Goal: Contribute content: Contribute content

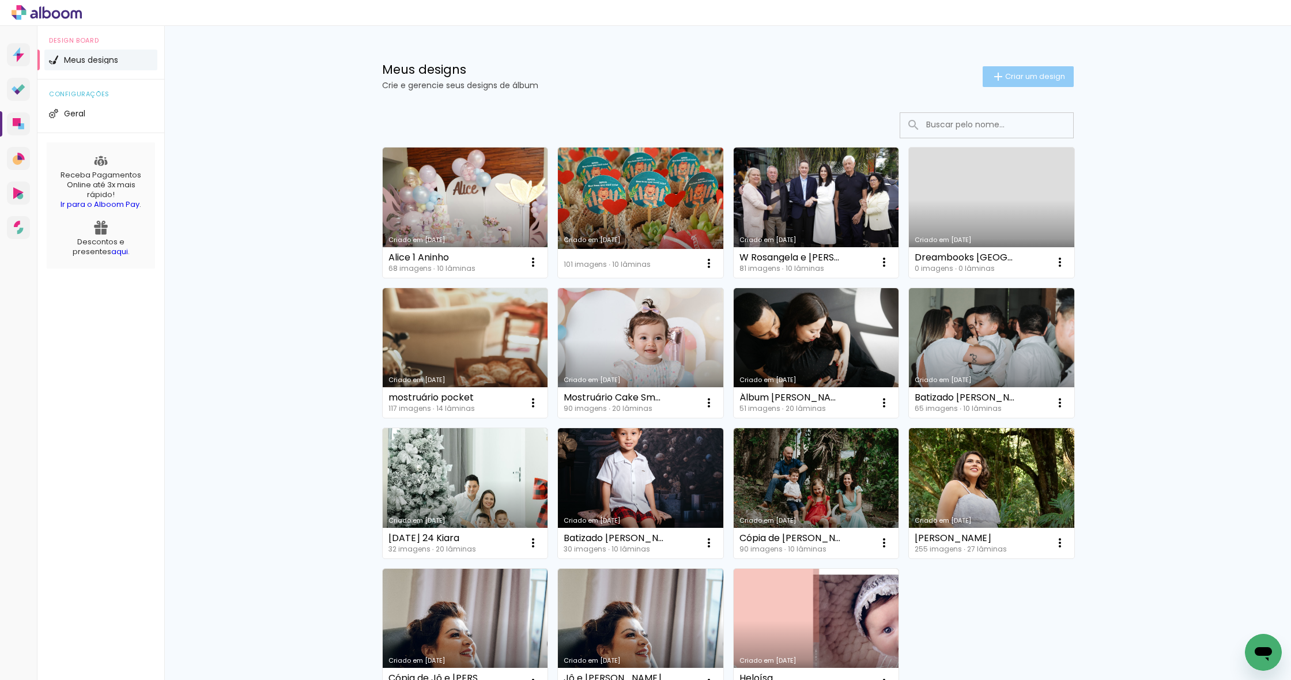
click at [1015, 73] on span "Criar um design" at bounding box center [1035, 76] width 60 height 7
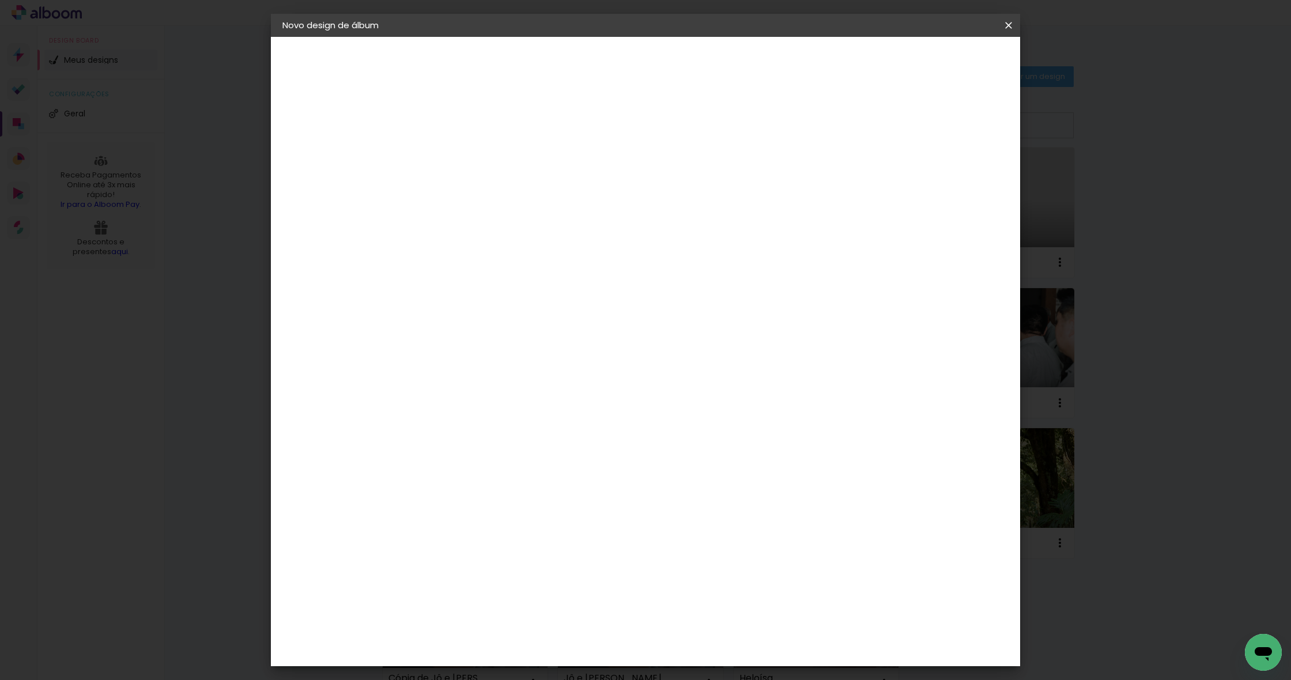
click at [471, 157] on input at bounding box center [471, 155] width 0 height 18
type input "[PERSON_NAME] e [PERSON_NAME]"
type paper-input "[PERSON_NAME] e [PERSON_NAME]"
click at [0, 0] on slot "Avançar" at bounding box center [0, 0] width 0 height 0
click at [549, 214] on input at bounding box center [500, 219] width 116 height 14
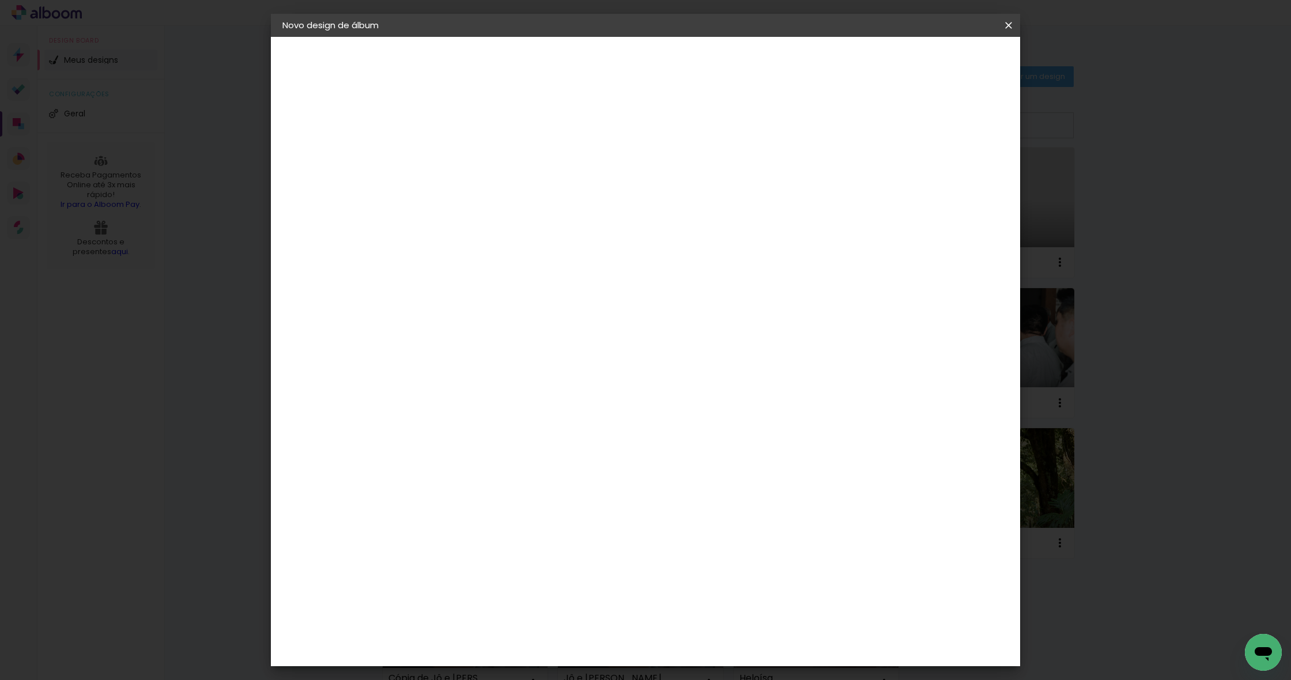
type input "go"
type paper-input "go"
click at [514, 268] on paper-item "Go image" at bounding box center [488, 263] width 101 height 30
click at [539, 253] on paper-item "Go image" at bounding box center [488, 263] width 101 height 30
drag, startPoint x: 615, startPoint y: 265, endPoint x: 656, endPoint y: 251, distance: 43.4
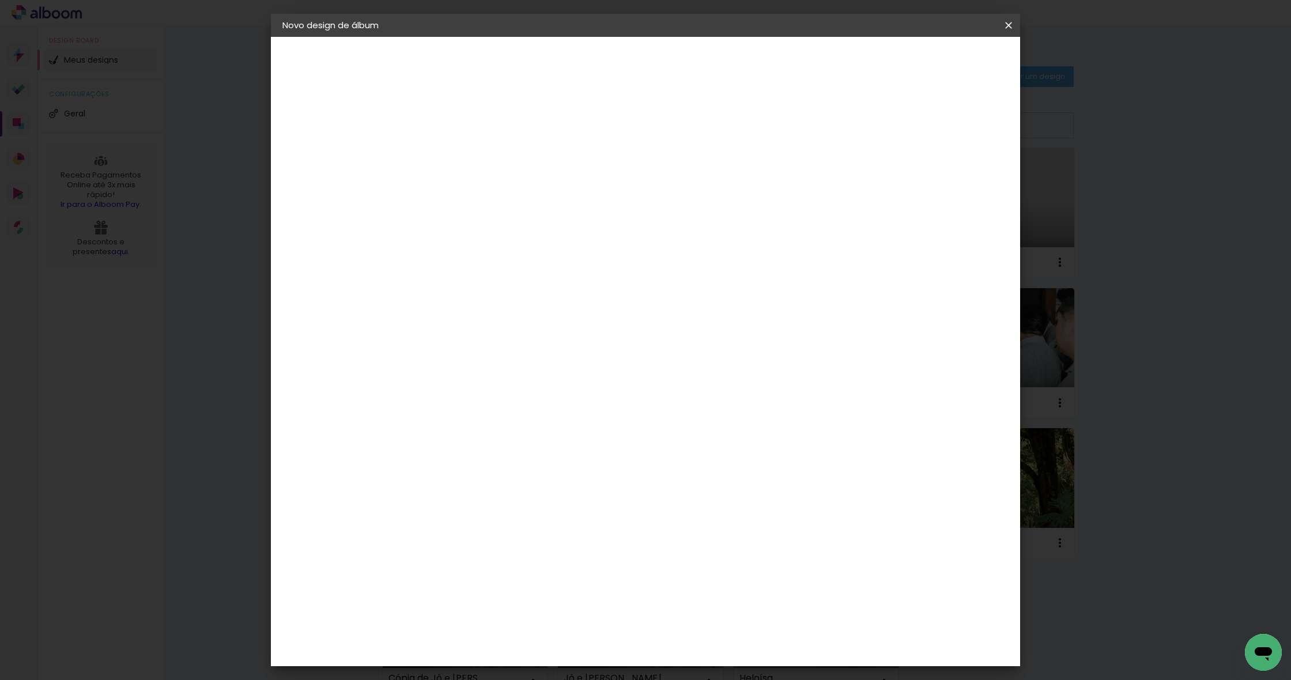
click at [539, 265] on paper-item "Go image" at bounding box center [488, 263] width 101 height 30
click at [0, 0] on slot "Avançar" at bounding box center [0, 0] width 0 height 0
click at [516, 195] on input "text" at bounding box center [493, 201] width 45 height 18
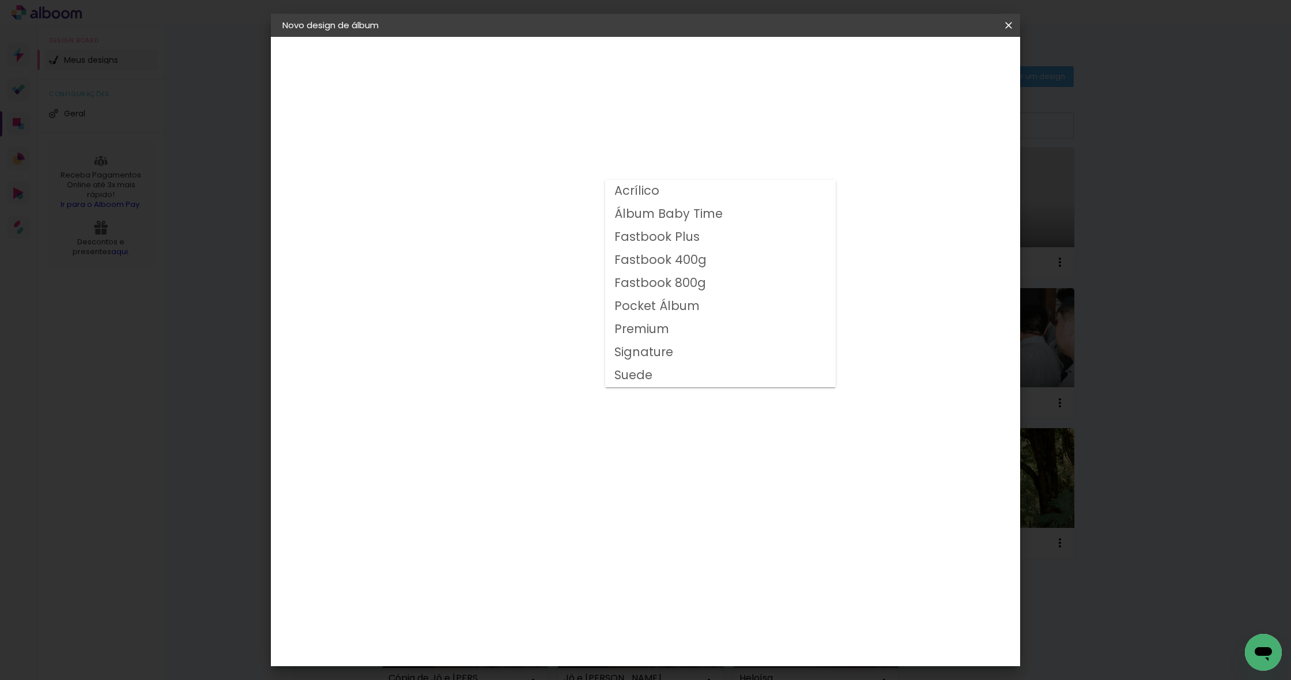
scroll to position [1, 0]
click at [0, 0] on slot "Fastbook 400g" at bounding box center [0, 0] width 0 height 0
type input "Fastbook 400g"
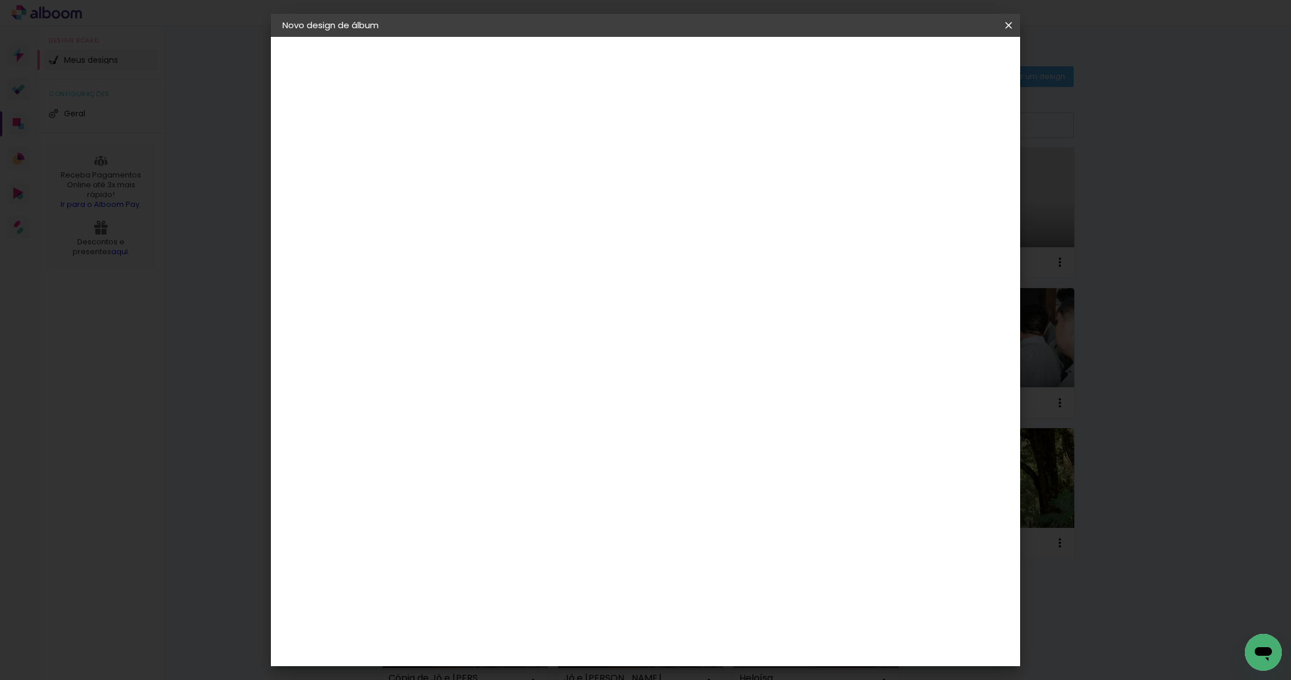
scroll to position [77, 0]
click at [549, 455] on span "20 × 20" at bounding box center [522, 473] width 54 height 37
click at [0, 0] on slot "Avançar" at bounding box center [0, 0] width 0 height 0
type input "3"
type paper-input "3"
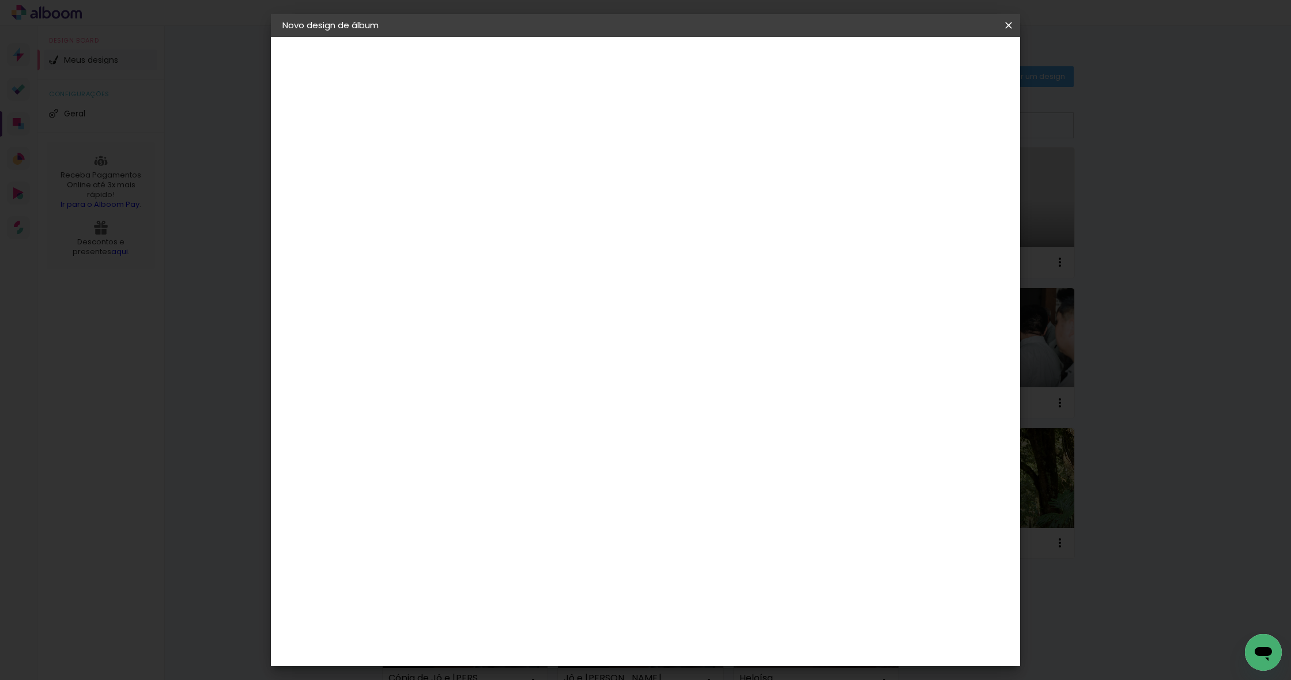
click at [477, 123] on input "3" at bounding box center [462, 124] width 40 height 14
click at [880, 127] on div at bounding box center [875, 124] width 10 height 10
type paper-checkbox "on"
click at [945, 59] on span "Iniciar design" at bounding box center [919, 61] width 52 height 8
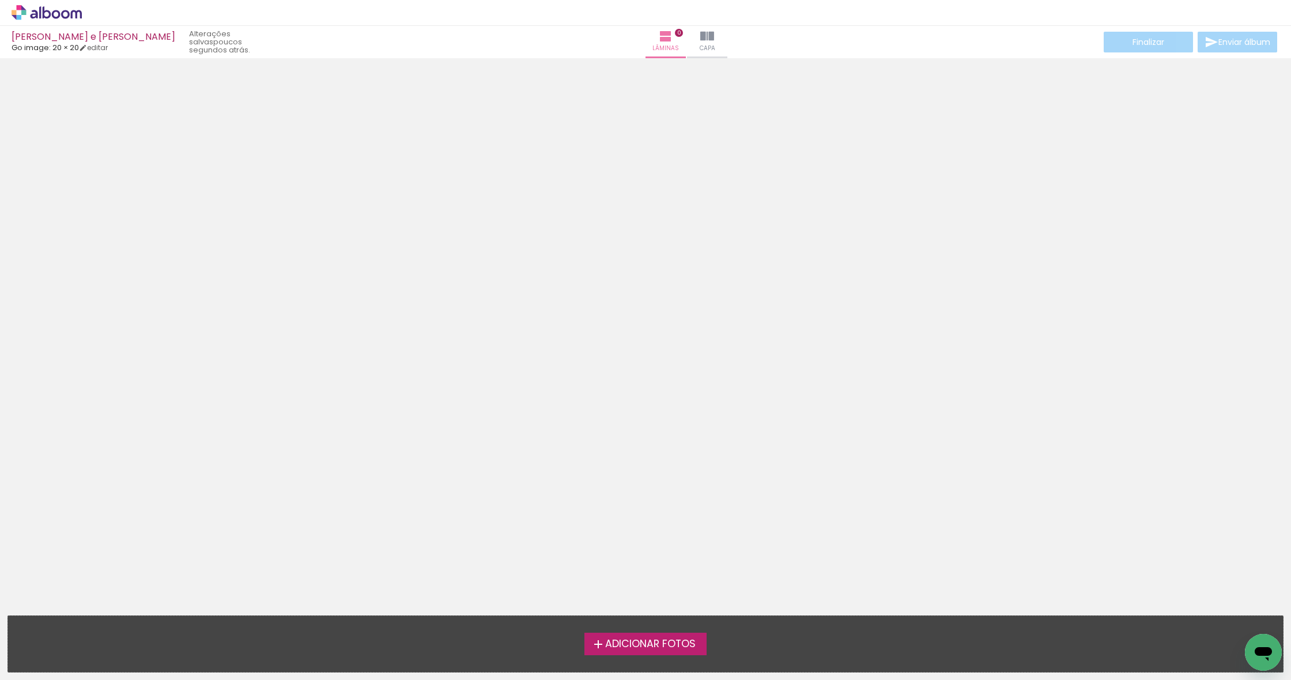
click at [642, 641] on span "Adicionar Fotos" at bounding box center [650, 644] width 90 height 10
click at [0, 0] on input "file" at bounding box center [0, 0] width 0 height 0
click at [655, 647] on span "Adicionar Fotos" at bounding box center [650, 644] width 90 height 10
click at [0, 0] on input "file" at bounding box center [0, 0] width 0 height 0
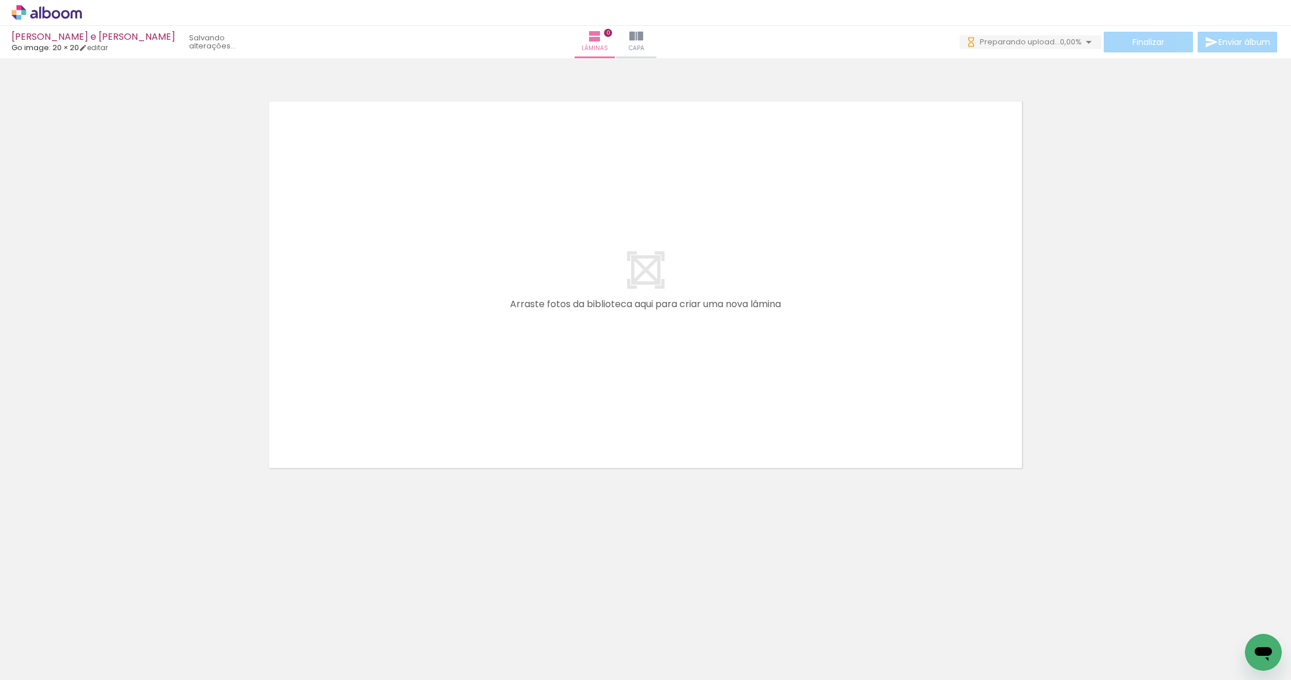
click at [1041, 43] on span "Preparando upload..." at bounding box center [1020, 41] width 80 height 11
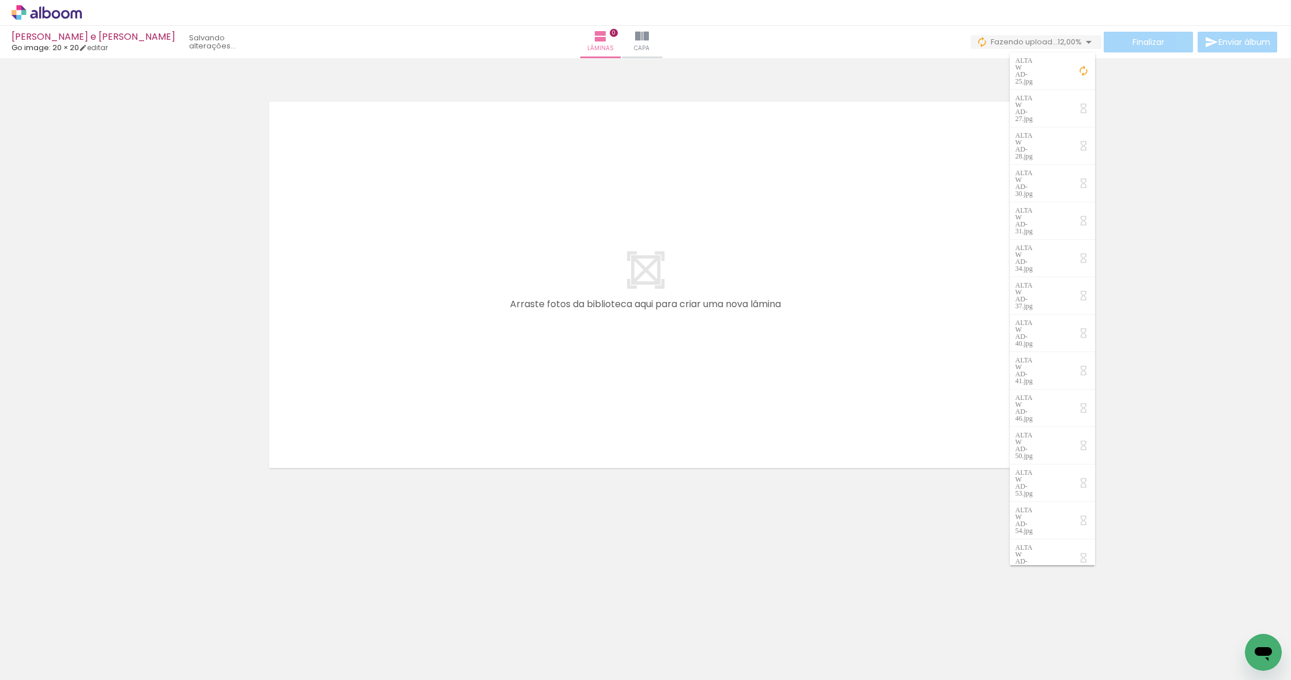
click at [855, 120] on quentale-layouter at bounding box center [645, 285] width 772 height 386
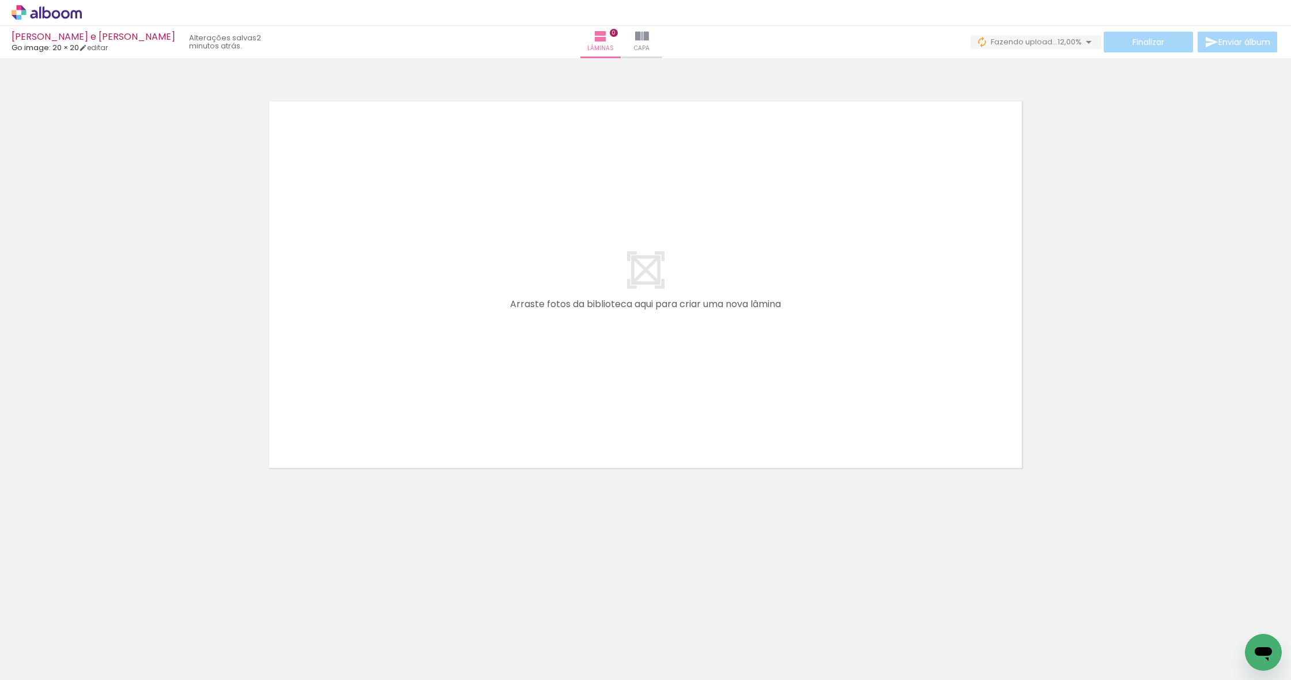
click at [43, 667] on span "Adicionar Fotos" at bounding box center [41, 664] width 35 height 13
click at [0, 0] on input "file" at bounding box center [0, 0] width 0 height 0
click at [1002, 41] on span "Preparando upload..." at bounding box center [1015, 41] width 80 height 11
click at [983, 40] on span "upload(s) interrompido(s)!" at bounding box center [1030, 41] width 103 height 11
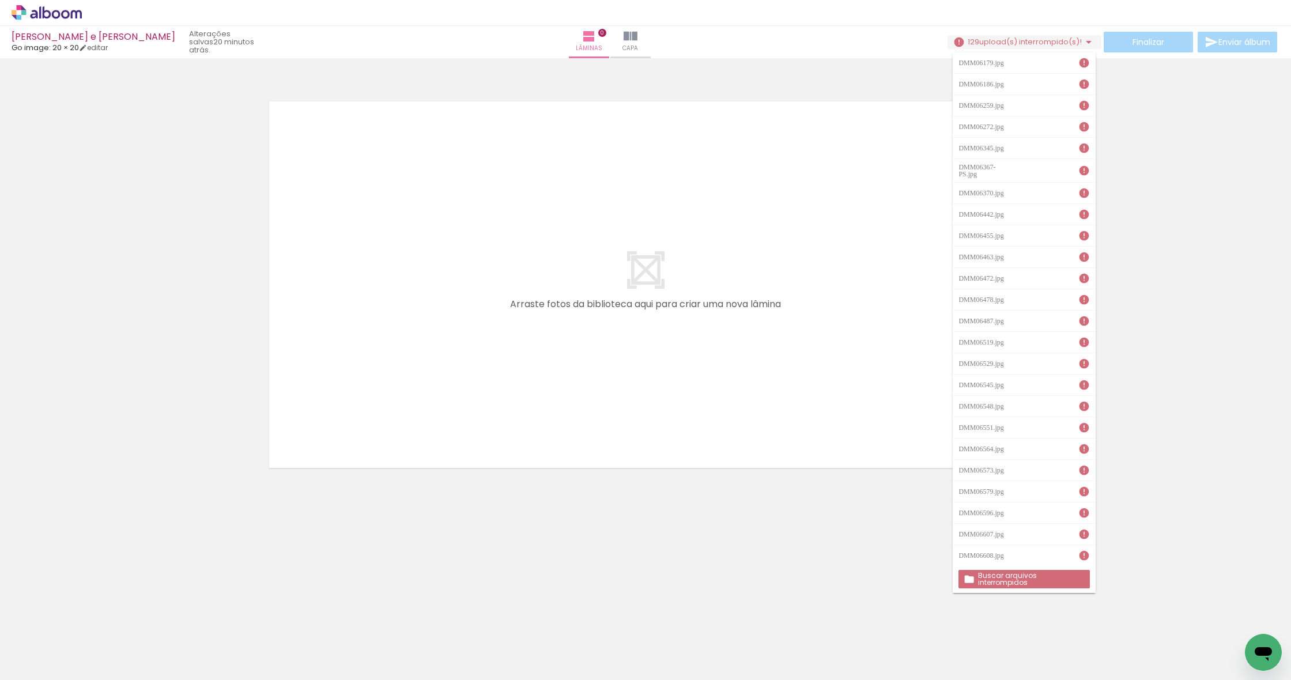
click at [0, 0] on slot "Buscar arquivos interrompidos" at bounding box center [0, 0] width 0 height 0
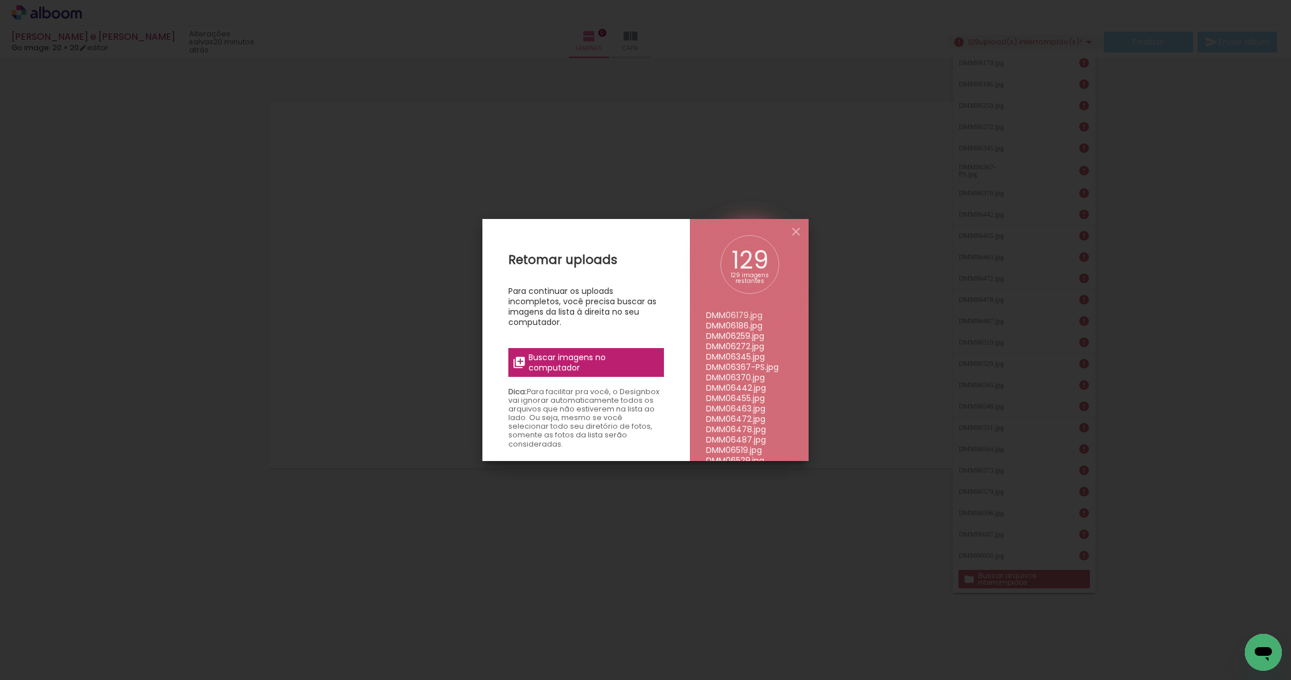
click at [599, 372] on span "Buscar imagens no computador" at bounding box center [592, 362] width 129 height 21
click at [0, 0] on input "file" at bounding box center [0, 0] width 0 height 0
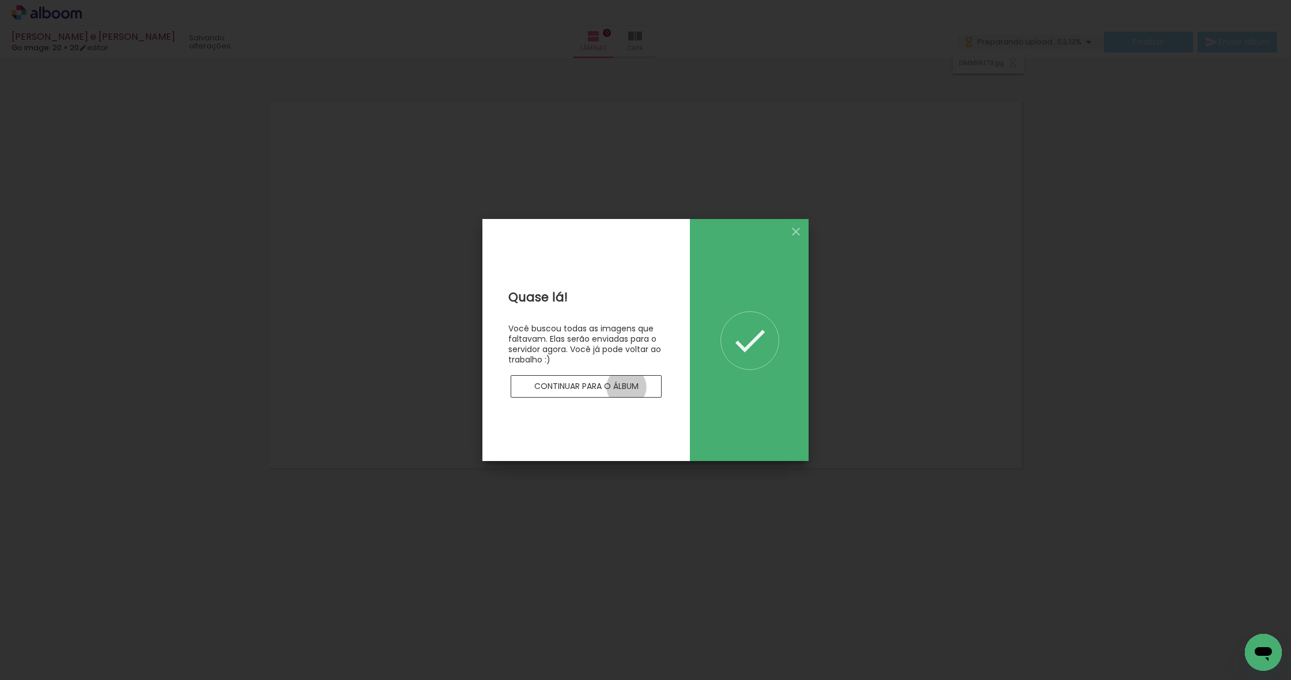
click at [0, 0] on slot "Continuar para o álbum" at bounding box center [0, 0] width 0 height 0
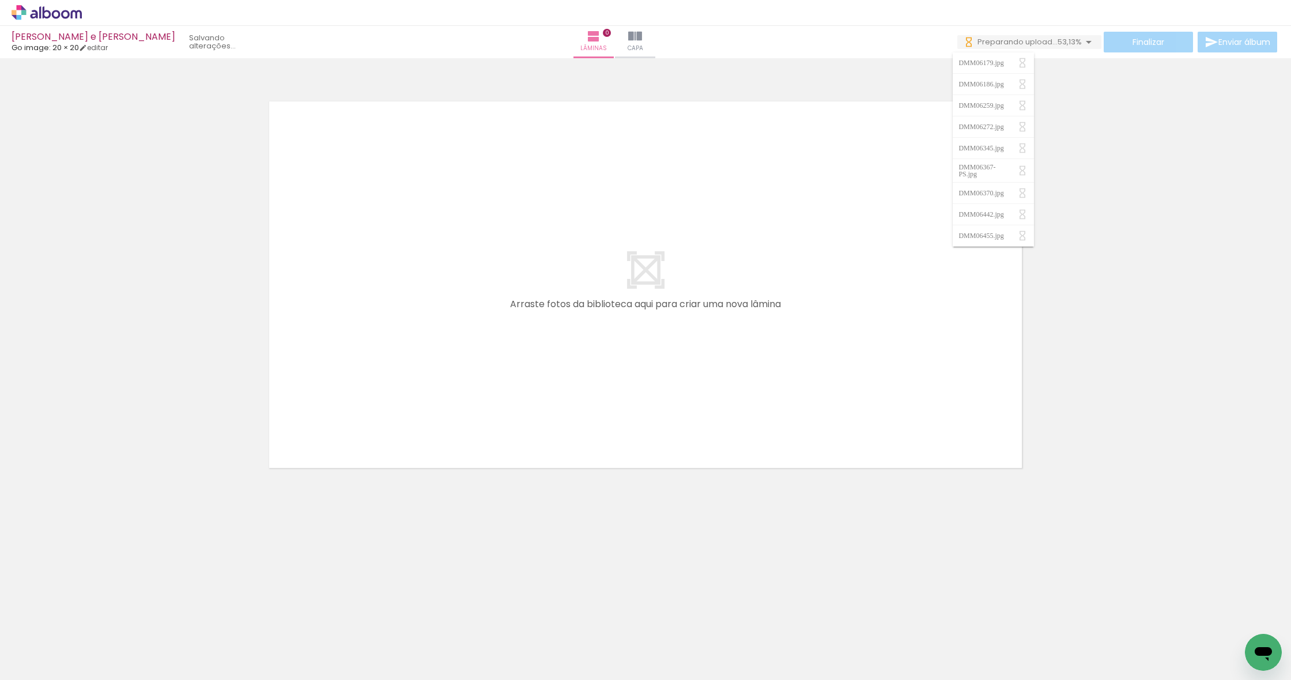
click at [1011, 43] on span "Preparando upload..." at bounding box center [1017, 41] width 80 height 11
